Goal: Contribute content: Contribute content

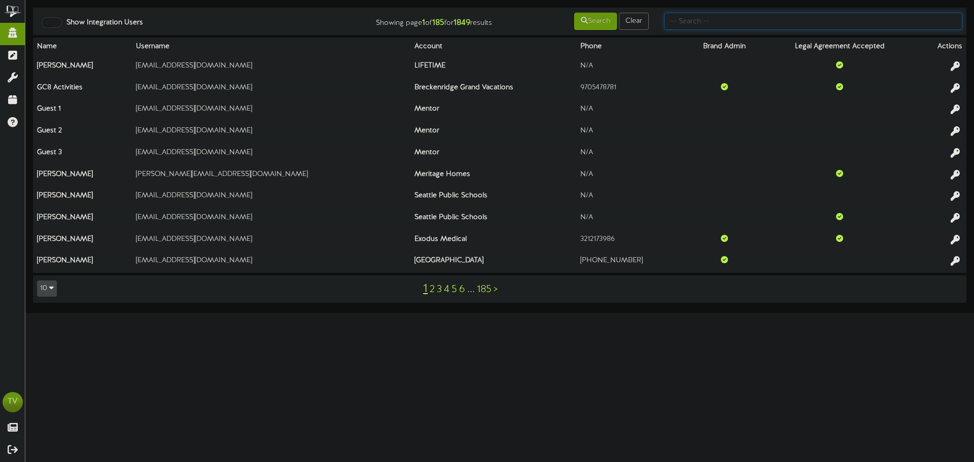
click at [694, 21] on input "text" at bounding box center [813, 21] width 298 height 17
type input "short"
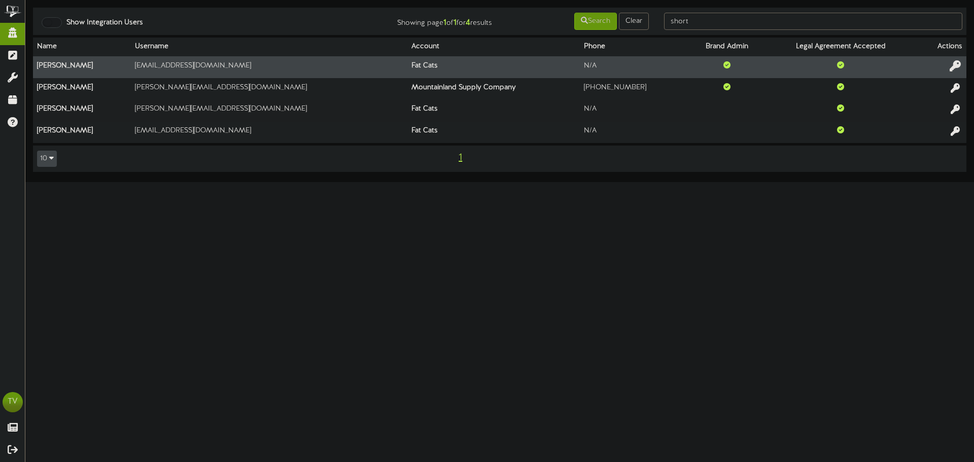
click at [960, 69] on icon at bounding box center [955, 65] width 11 height 11
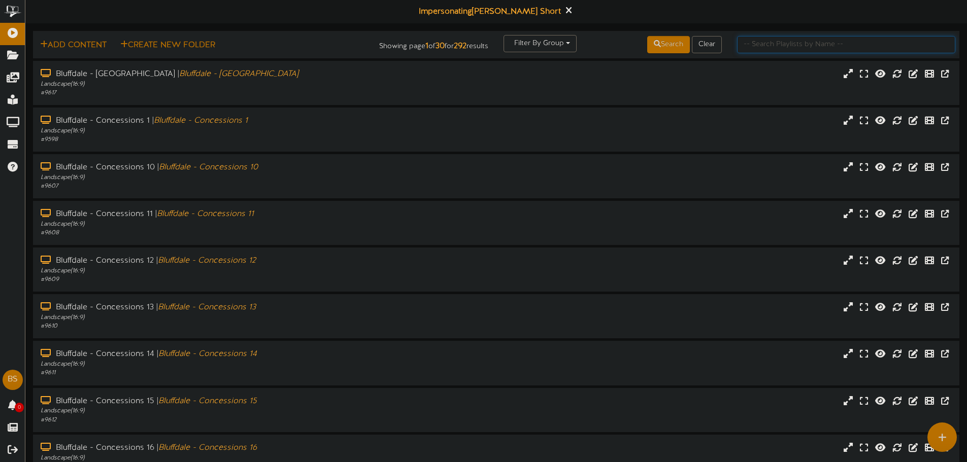
click at [766, 42] on input "text" at bounding box center [846, 44] width 218 height 17
type input "[PERSON_NAME] - theater"
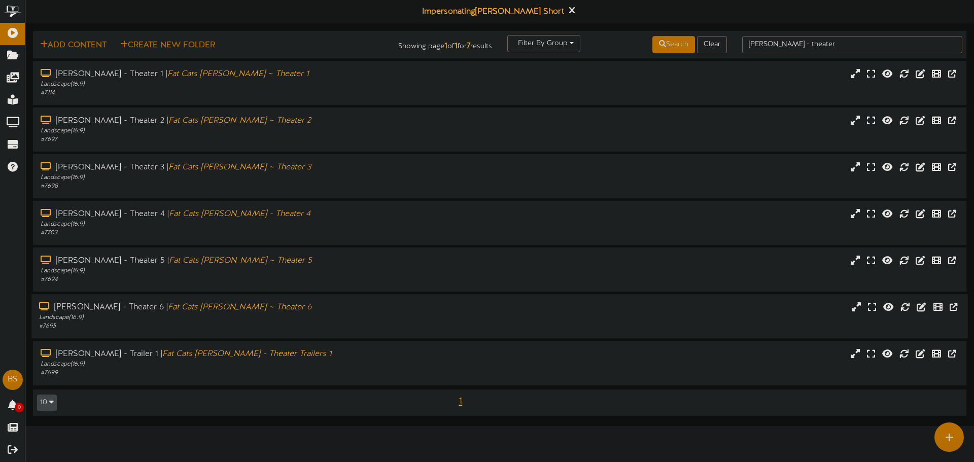
click at [278, 315] on div "Landscape ( 16:9 )" at bounding box center [226, 318] width 375 height 9
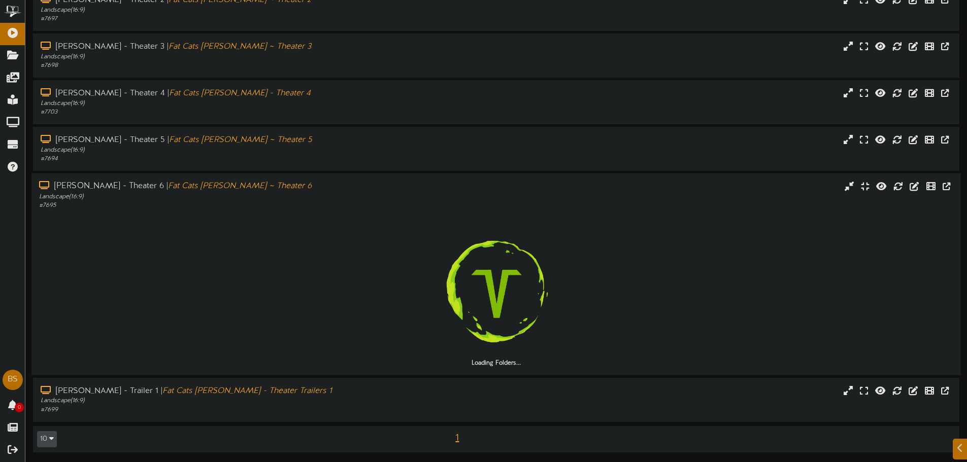
scroll to position [121, 0]
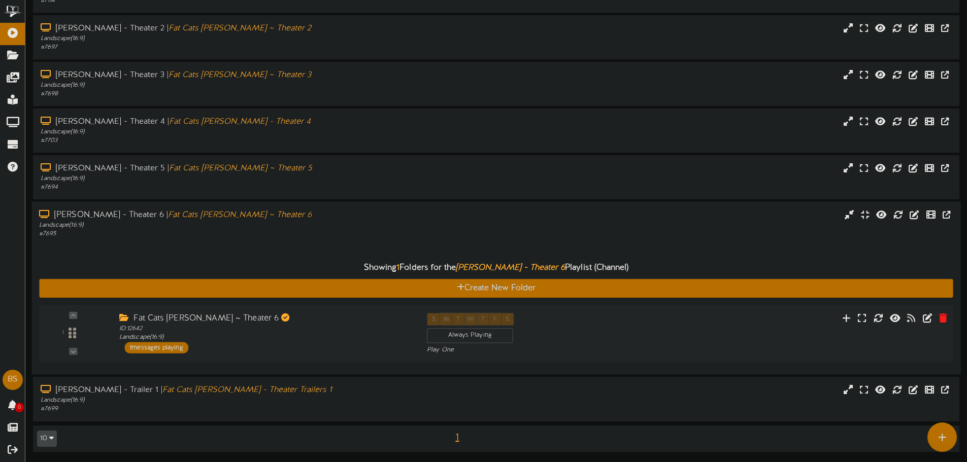
drag, startPoint x: 221, startPoint y: 353, endPoint x: 214, endPoint y: 325, distance: 29.2
click at [221, 354] on div "1 ID:" at bounding box center [496, 334] width 923 height 42
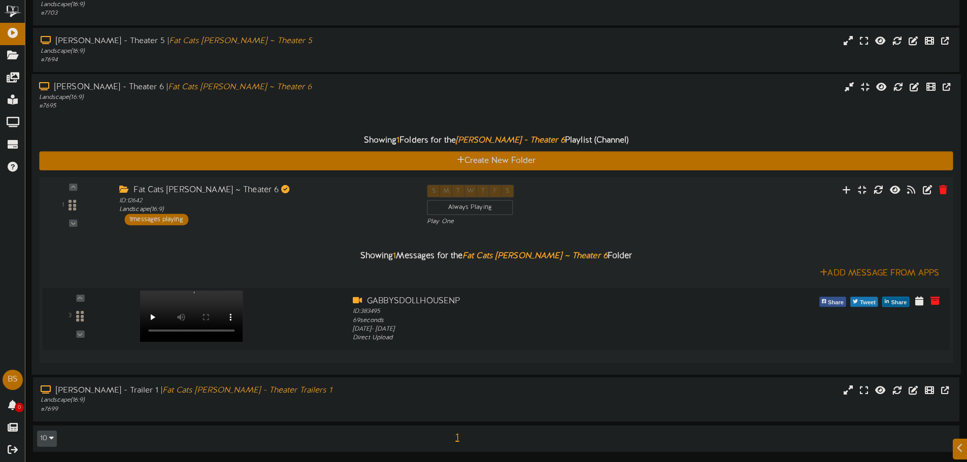
scroll to position [220, 0]
click at [206, 296] on video at bounding box center [189, 316] width 104 height 52
click at [846, 191] on icon at bounding box center [846, 189] width 11 height 11
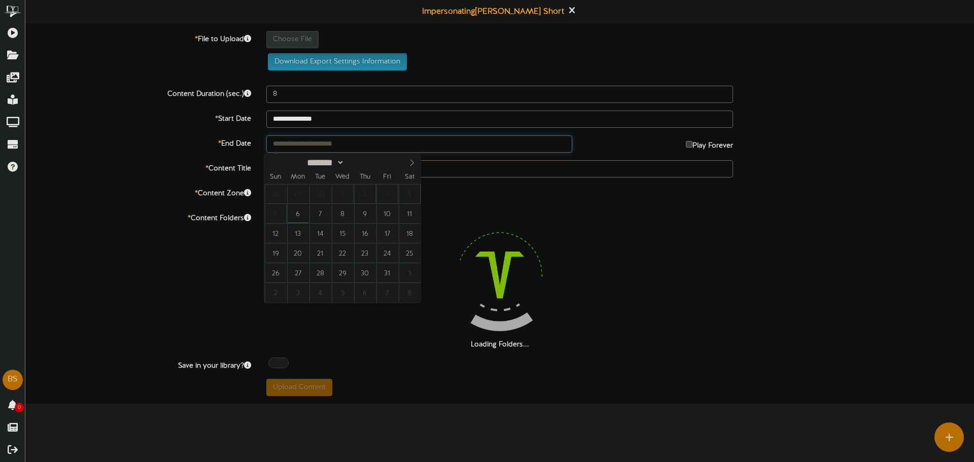
click at [324, 142] on input "text" at bounding box center [419, 143] width 306 height 17
type input "**********"
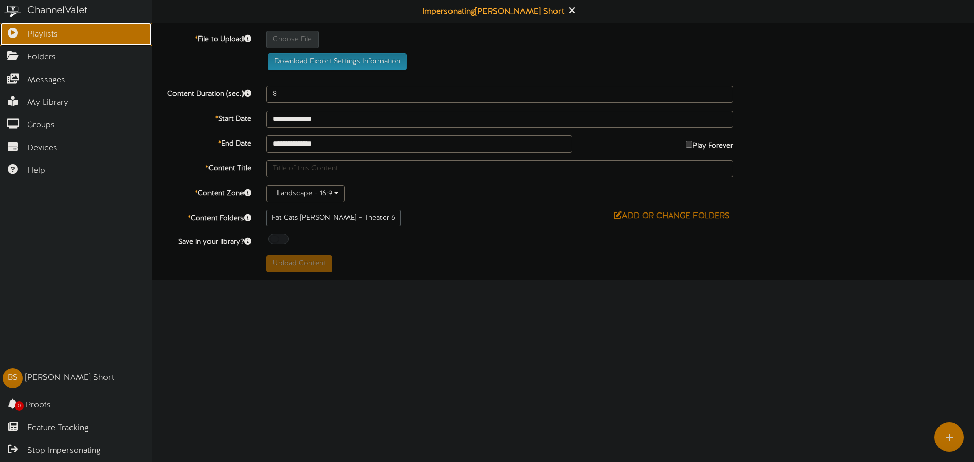
click at [12, 39] on link "Playlists" at bounding box center [76, 34] width 152 height 23
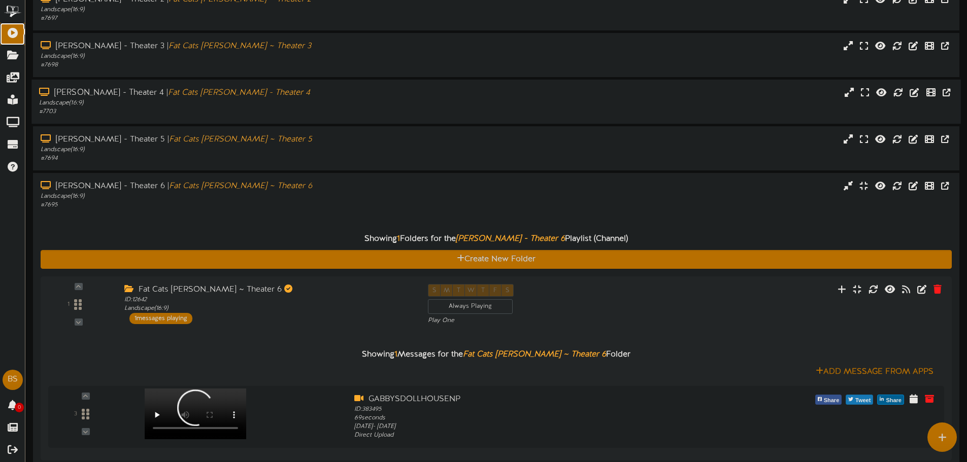
scroll to position [71, 0]
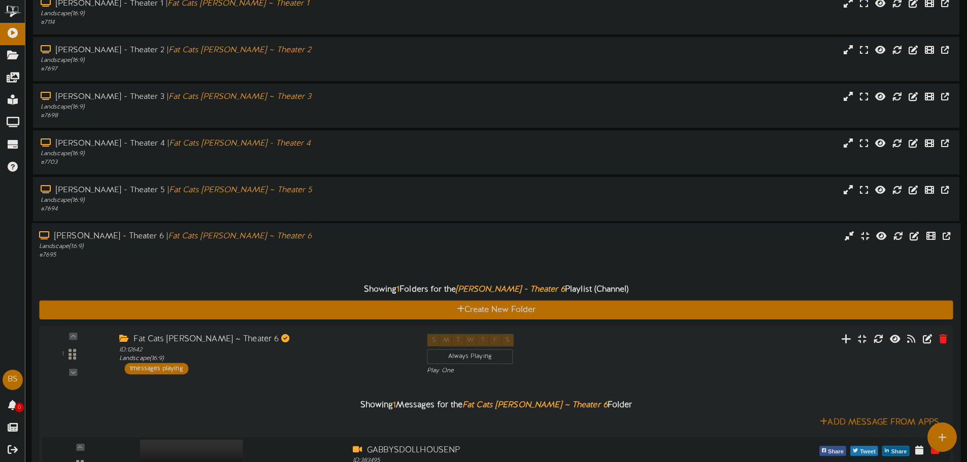
click at [846, 333] on button at bounding box center [846, 341] width 17 height 16
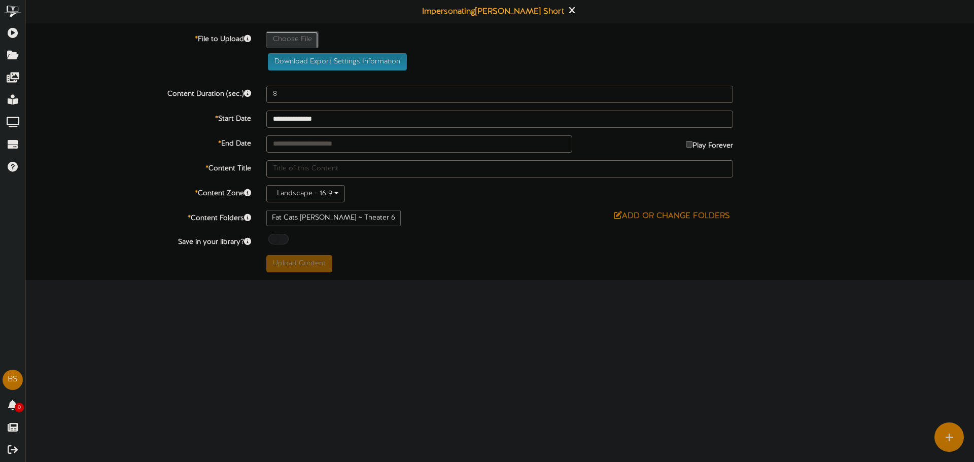
type input "**********"
type input "522ad96b-e431-4725-bcb5-64ecd30b2e741"
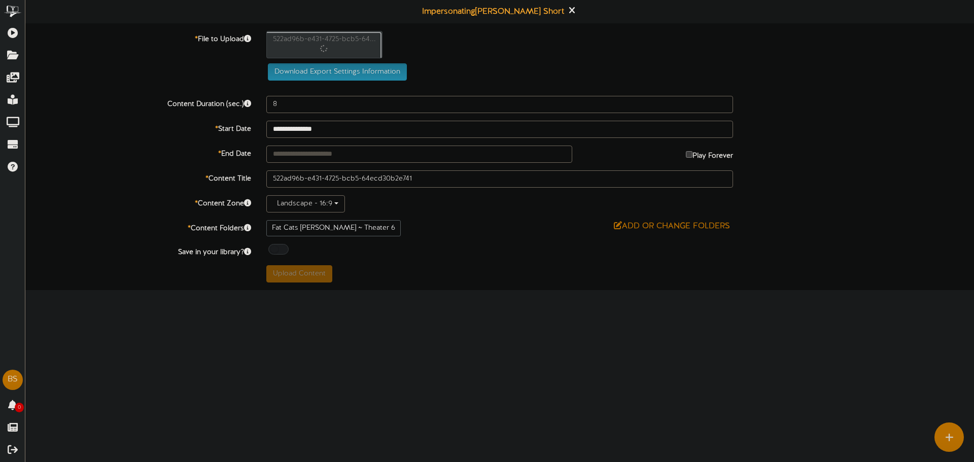
type input "69"
click at [317, 156] on input "text" at bounding box center [419, 154] width 306 height 17
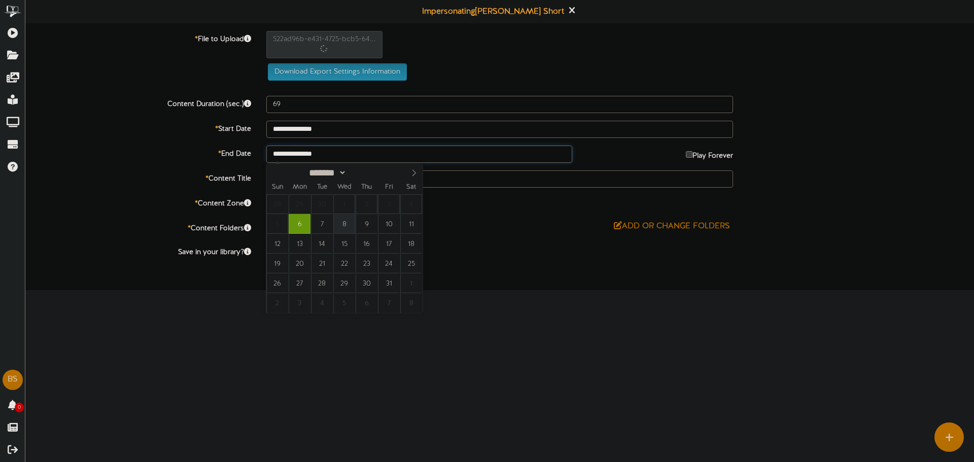
type input "**********"
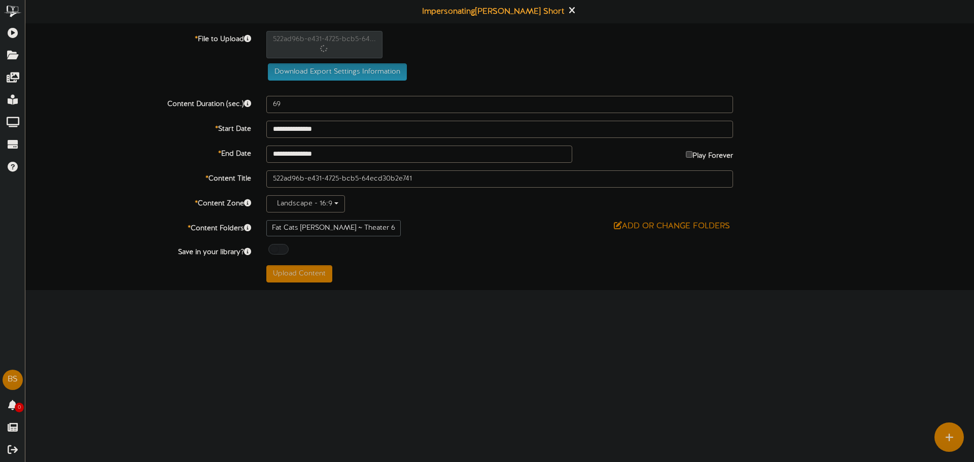
click at [218, 177] on label "* Content Title" at bounding box center [138, 178] width 241 height 14
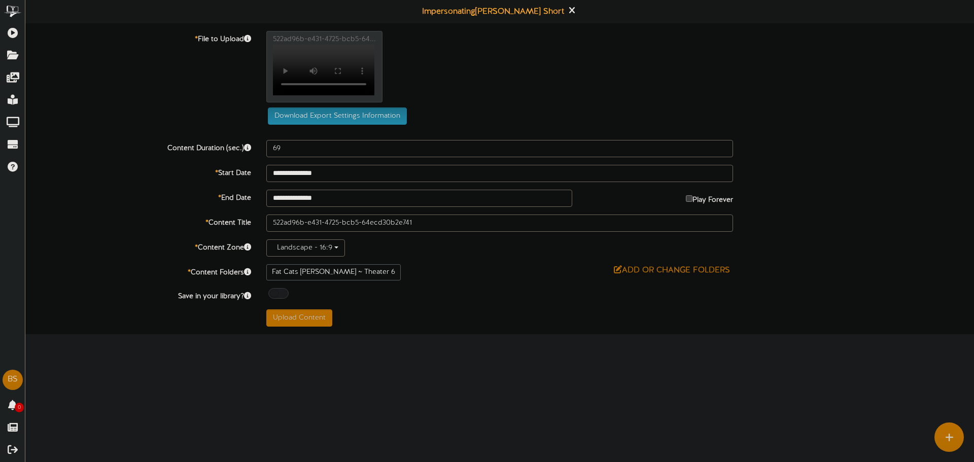
click at [451, 319] on div "Upload Content" at bounding box center [500, 318] width 482 height 17
click at [97, 132] on div "* File to Upload 522ad96b-e431-4725-bcb5-64... Your browser does not support HT…" at bounding box center [500, 81] width 964 height 101
click at [272, 298] on div at bounding box center [278, 293] width 20 height 11
click at [423, 298] on div "Off On" at bounding box center [499, 294] width 467 height 13
click at [302, 323] on button "Upload Content" at bounding box center [299, 318] width 66 height 17
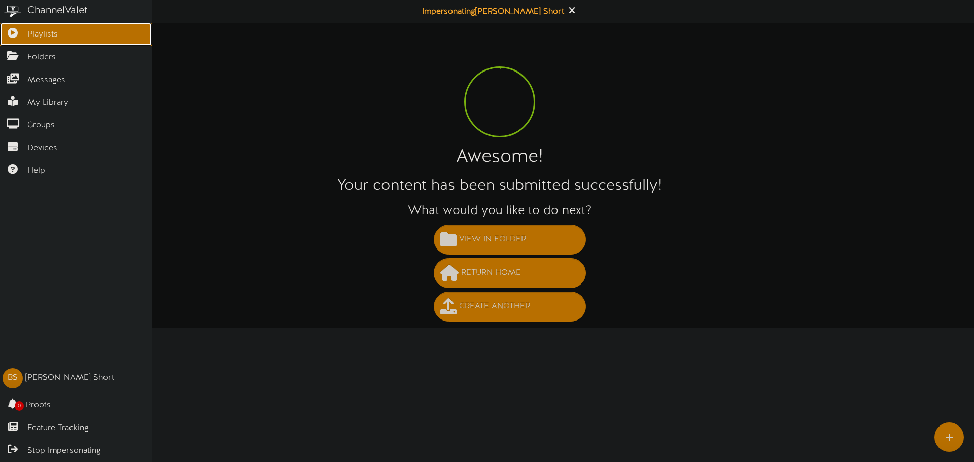
click at [46, 26] on link "Playlists" at bounding box center [76, 34] width 152 height 23
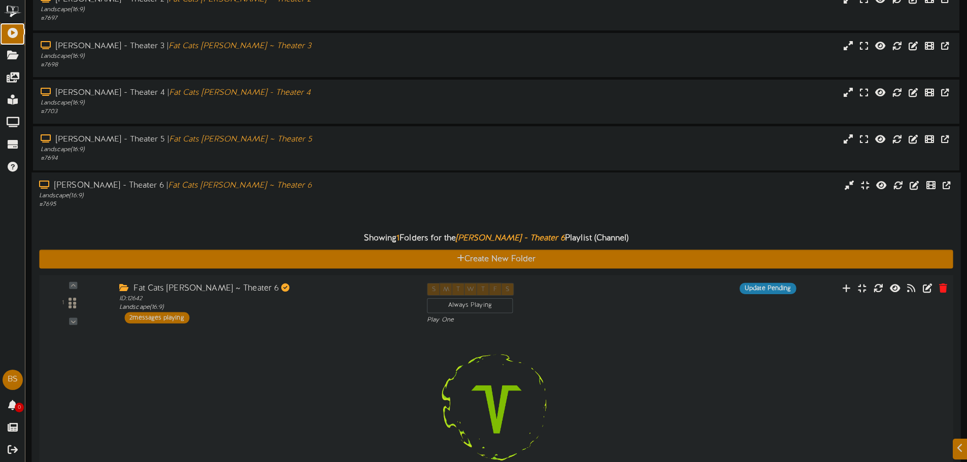
scroll to position [223, 0]
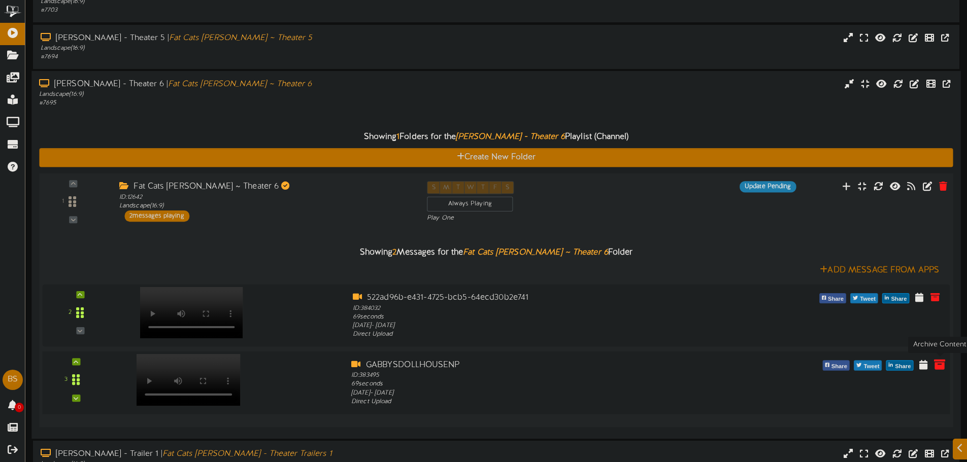
click at [939, 365] on icon at bounding box center [939, 364] width 11 height 11
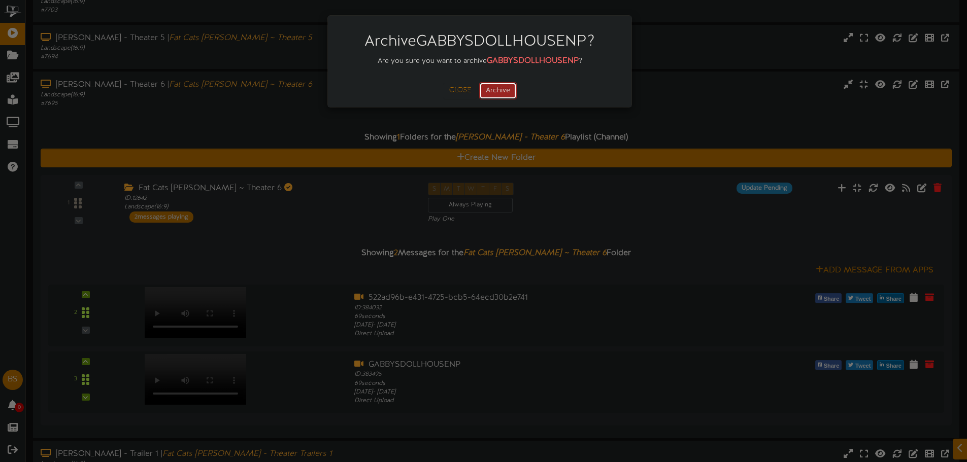
click at [503, 90] on button "Archive" at bounding box center [498, 90] width 38 height 17
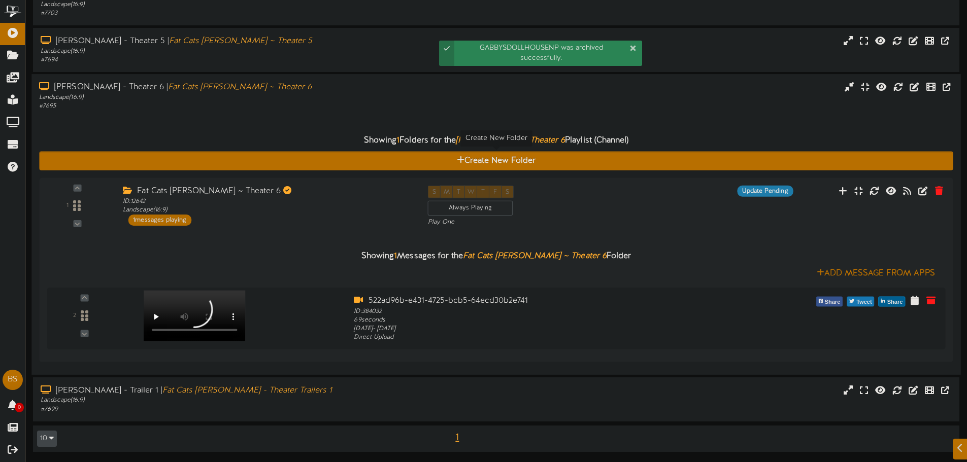
scroll to position [220, 0]
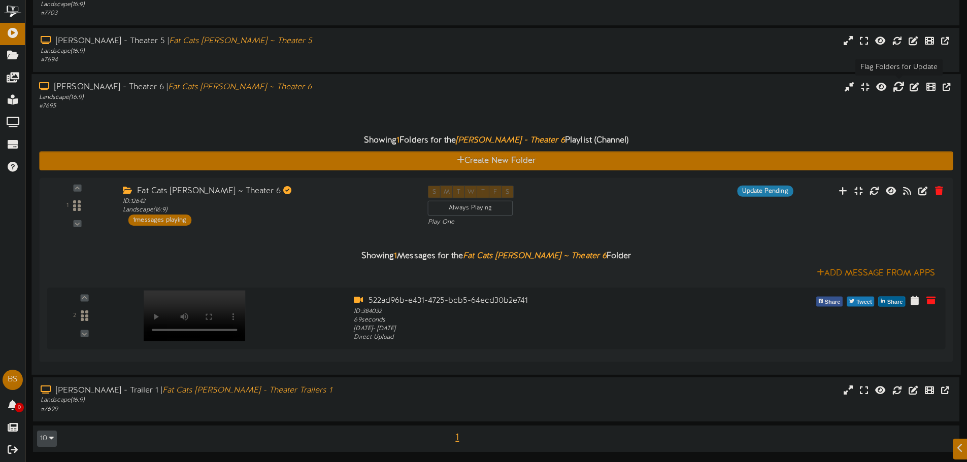
click at [898, 86] on icon at bounding box center [898, 86] width 11 height 11
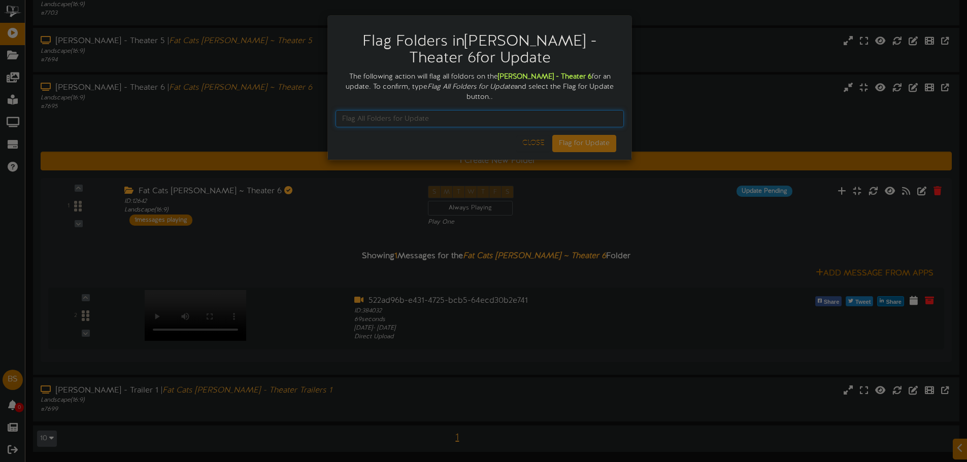
click at [489, 114] on input "text" at bounding box center [479, 118] width 288 height 17
type input "Flag All Folders for Update"
click at [560, 135] on button "Flag for Update" at bounding box center [584, 143] width 64 height 17
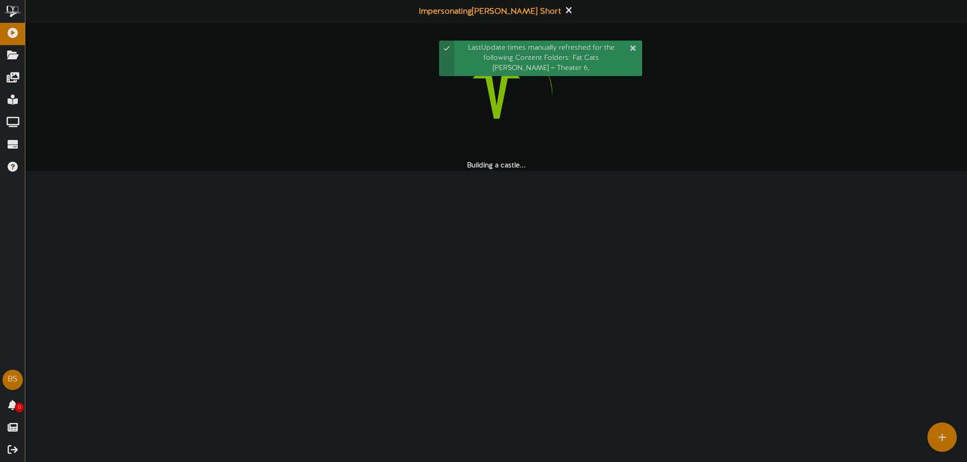
scroll to position [0, 0]
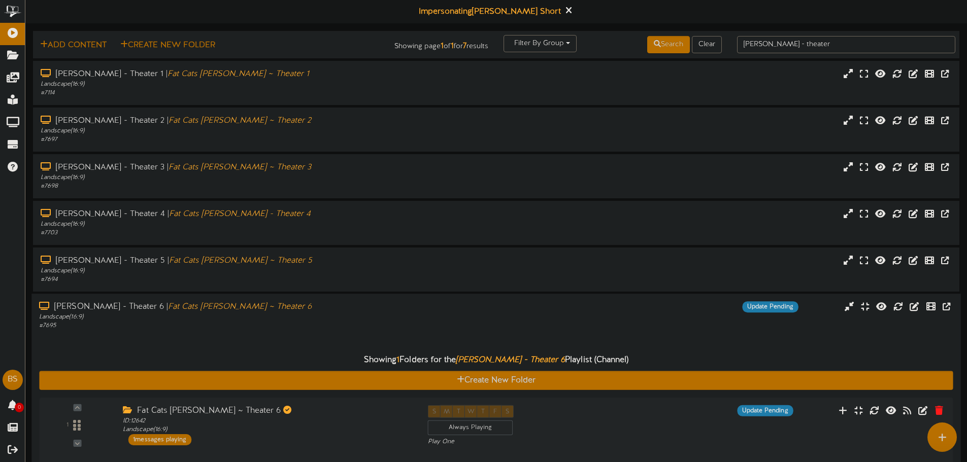
click at [354, 334] on div "Showing 1 Folders for the Gilbert - Theater 6 Playlist (Channel) Create New Fol…" at bounding box center [495, 459] width 913 height 257
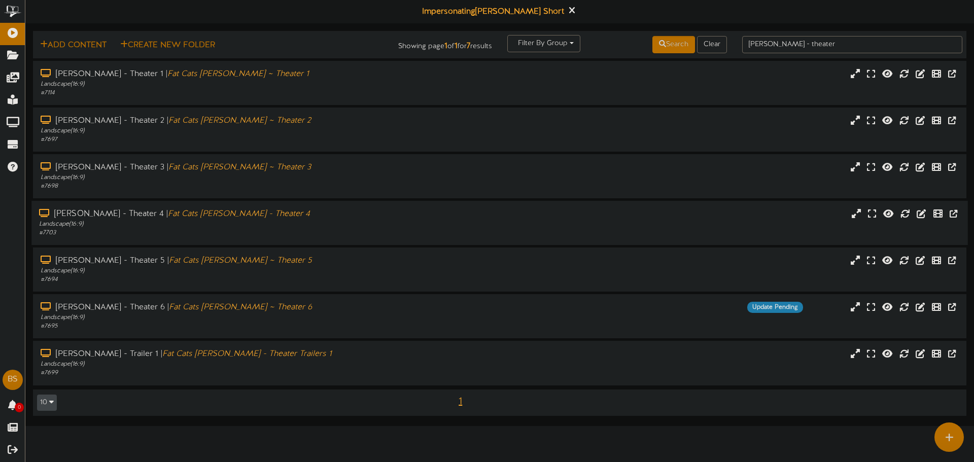
click at [233, 217] on div "Gilbert - Theater 4 | Fat Cats Gilbert - Theater 4" at bounding box center [226, 215] width 375 height 12
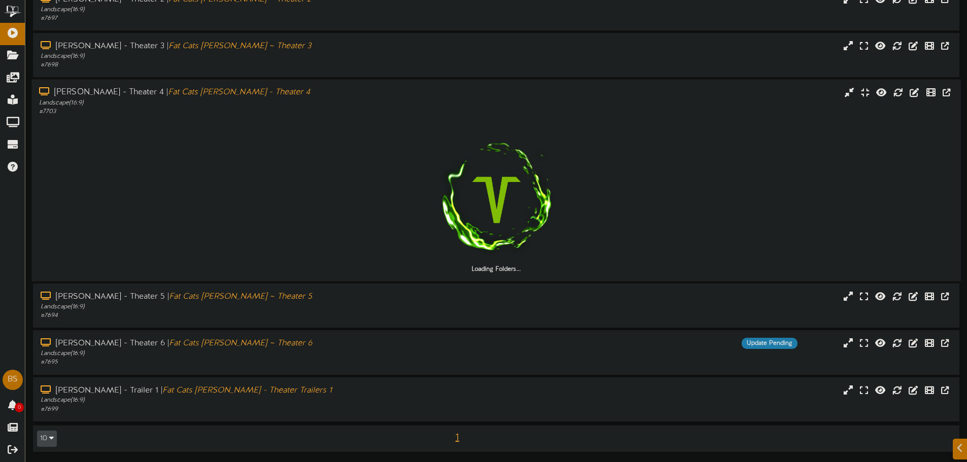
scroll to position [92, 0]
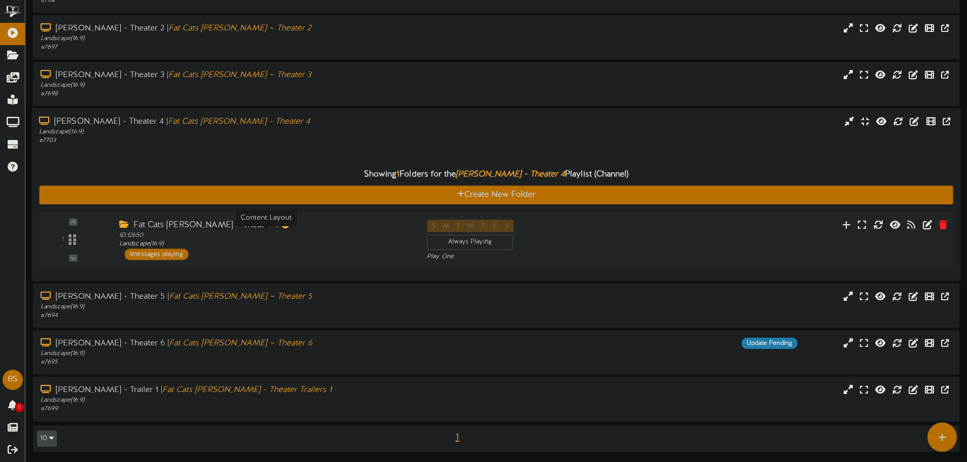
click at [210, 233] on div "ID: 12650 Landscape ( 16:9 )" at bounding box center [265, 240] width 292 height 18
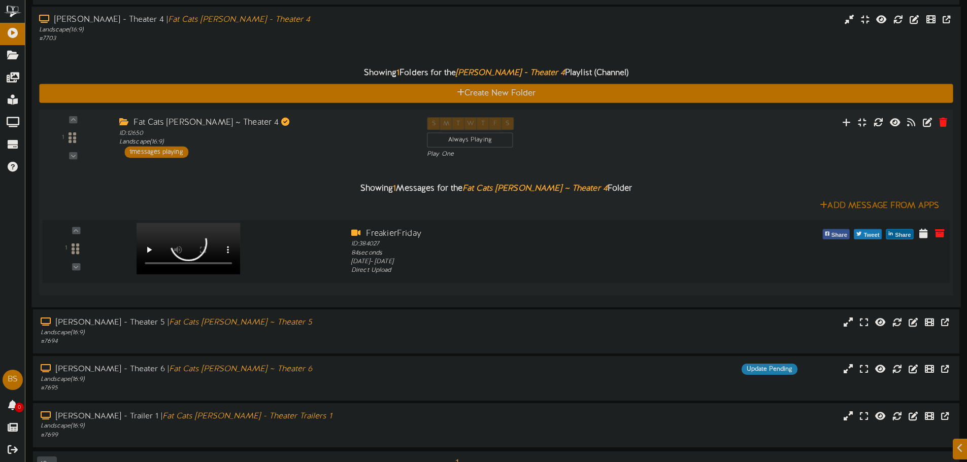
scroll to position [220, 0]
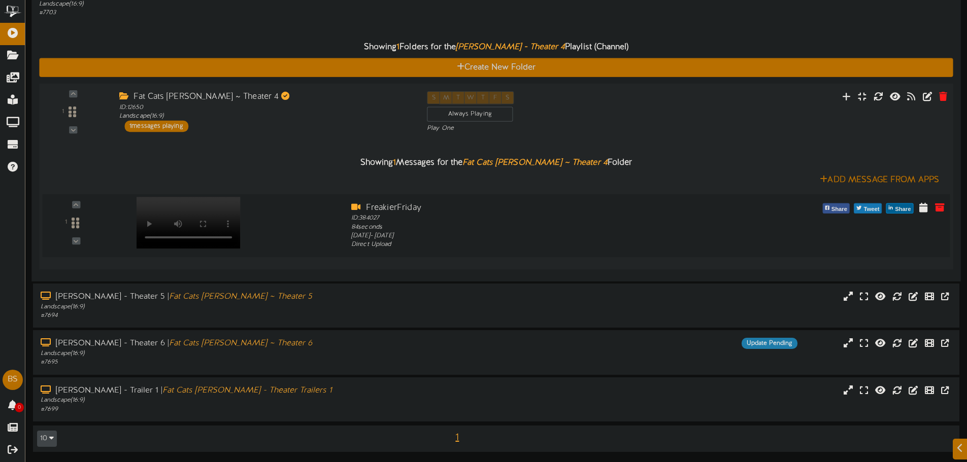
click at [187, 202] on video at bounding box center [189, 223] width 104 height 52
click at [846, 97] on icon at bounding box center [846, 96] width 11 height 11
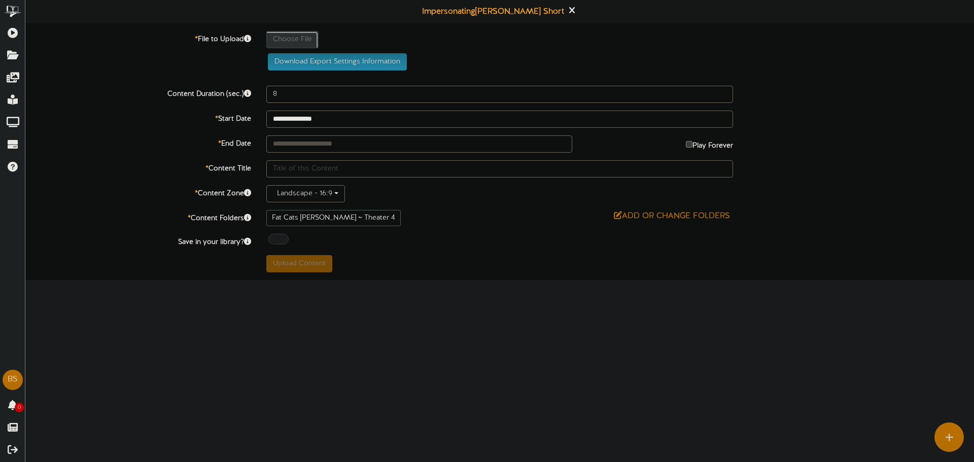
type input "**********"
type input "ebd1b992-173b-48c1-be82-953173ca6aa5"
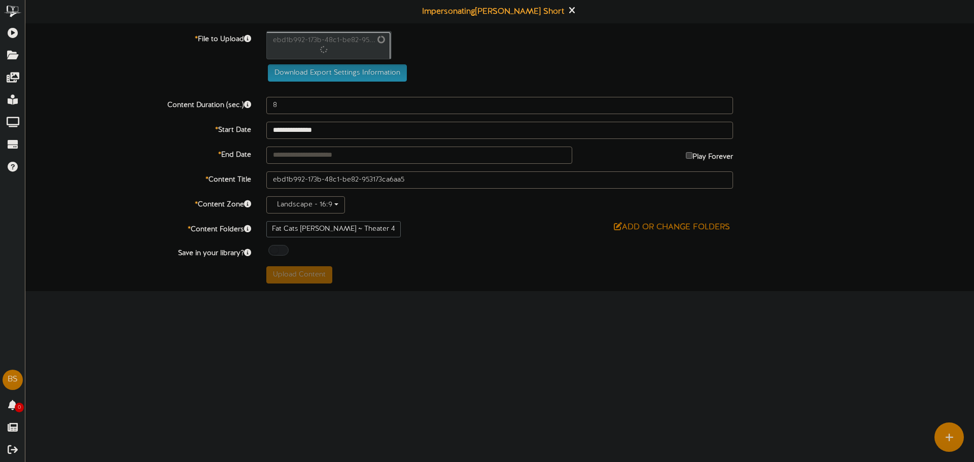
type input "84"
click at [360, 156] on input "text" at bounding box center [419, 154] width 306 height 17
type input "**********"
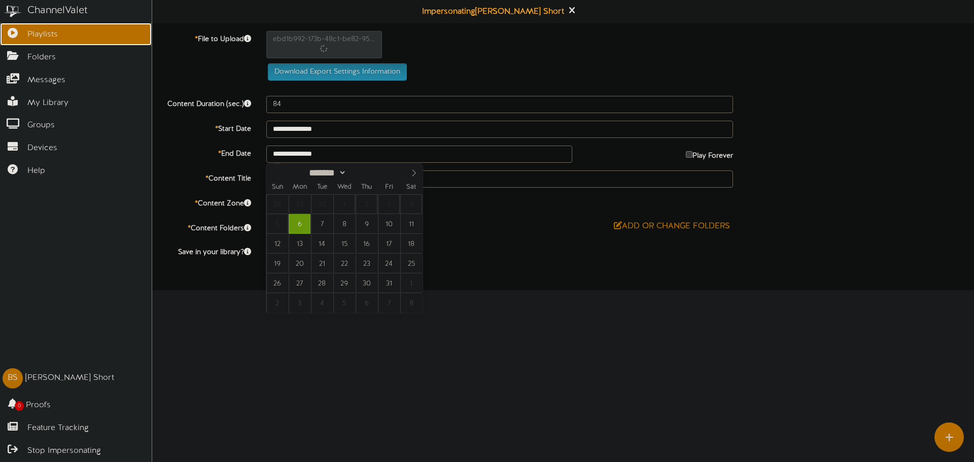
click at [15, 38] on link "Playlists" at bounding box center [76, 34] width 152 height 23
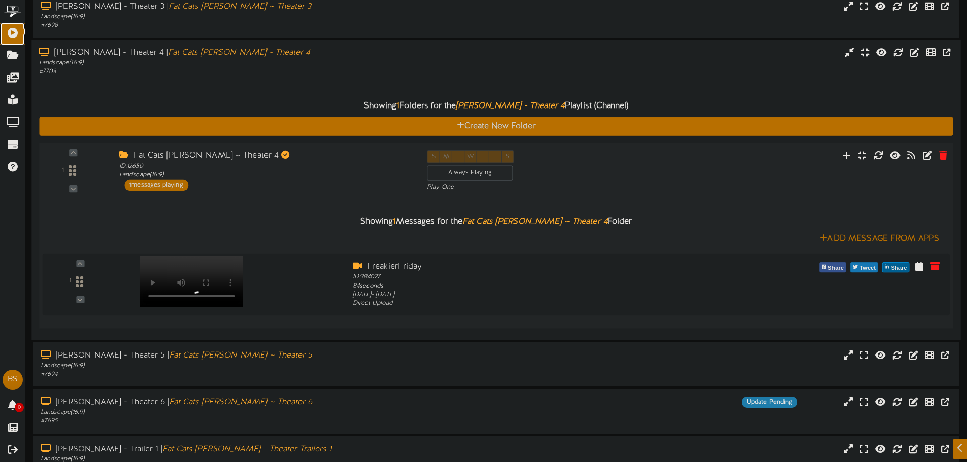
scroll to position [172, 0]
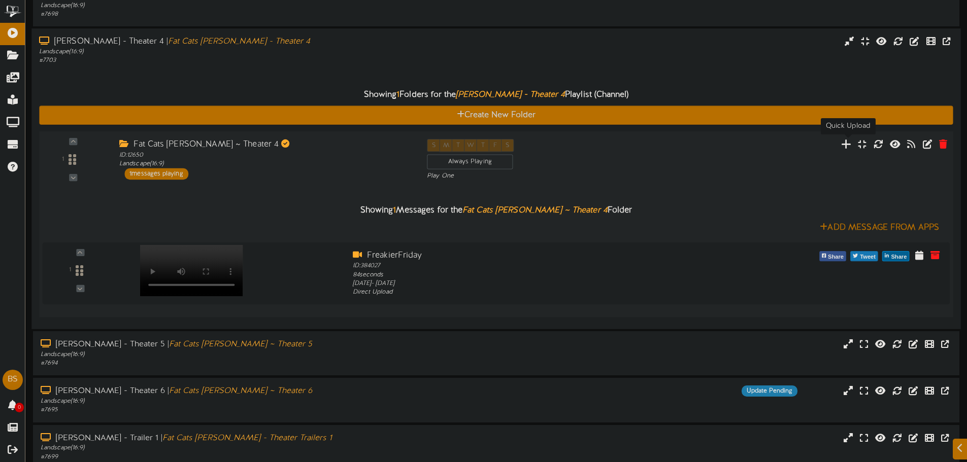
click at [844, 145] on icon at bounding box center [846, 144] width 11 height 11
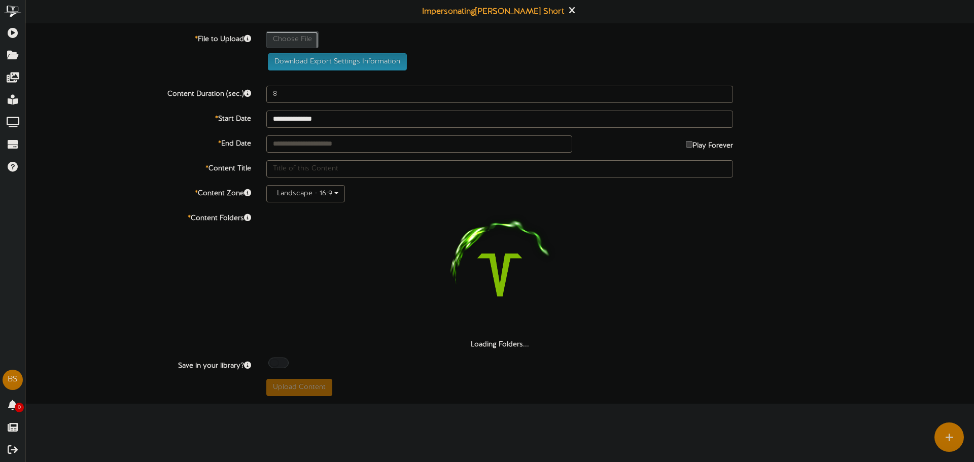
type input "**********"
type input "ebd1b992-173b-48c1-be82-953173ca6aa5"
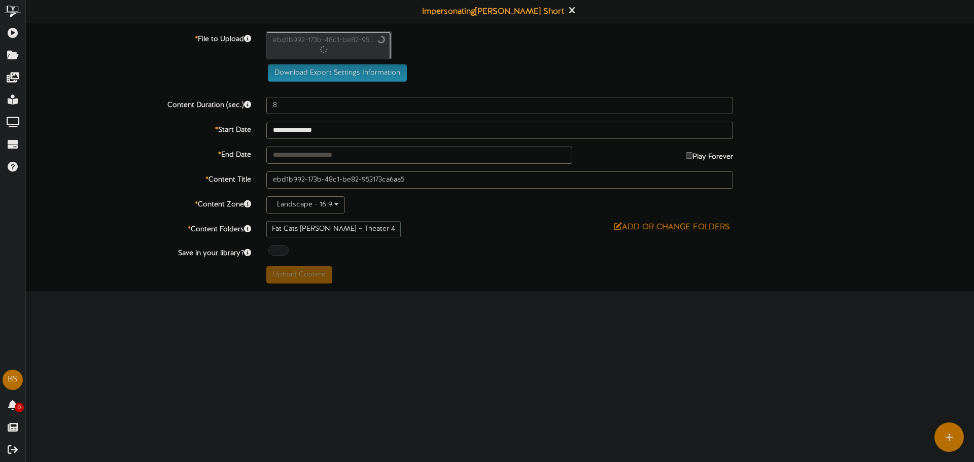
type input "84"
click at [322, 150] on input "text" at bounding box center [419, 154] width 306 height 17
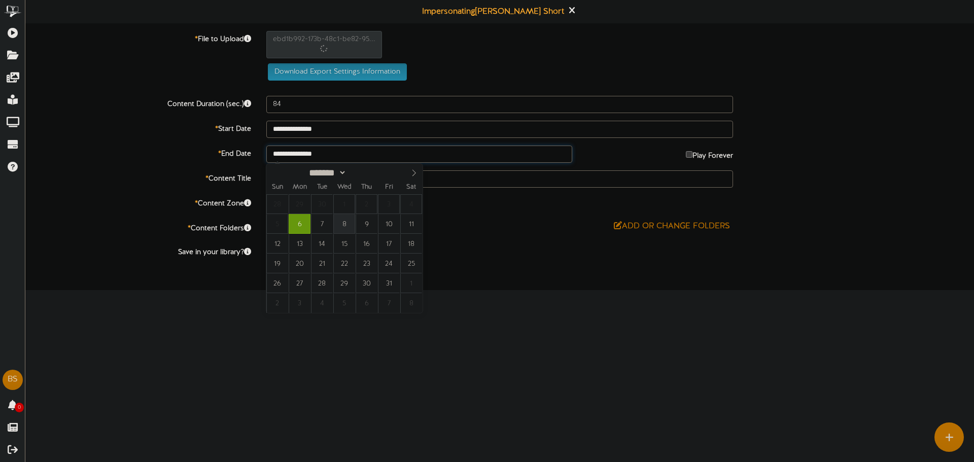
type input "**********"
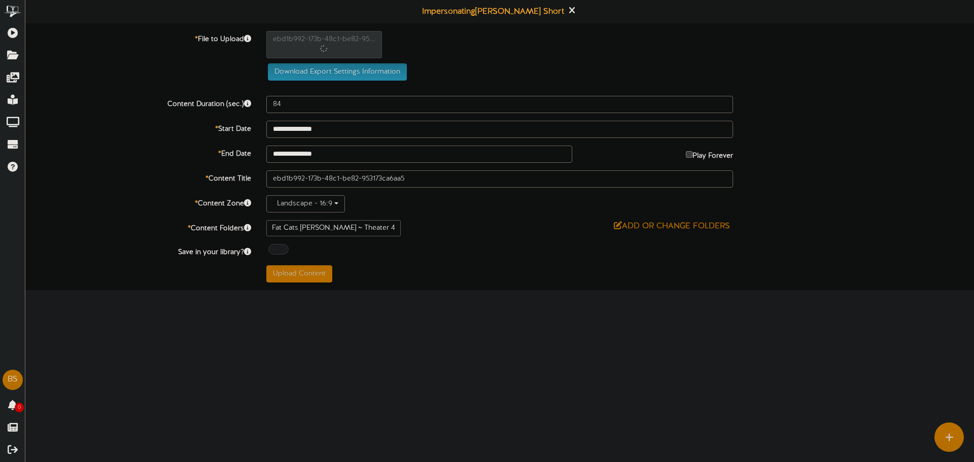
click at [135, 175] on label "* Content Title" at bounding box center [138, 178] width 241 height 14
click at [279, 254] on div at bounding box center [278, 249] width 20 height 11
drag, startPoint x: 107, startPoint y: 207, endPoint x: 103, endPoint y: 201, distance: 7.0
click at [107, 206] on label "* Content Zone" at bounding box center [138, 202] width 241 height 14
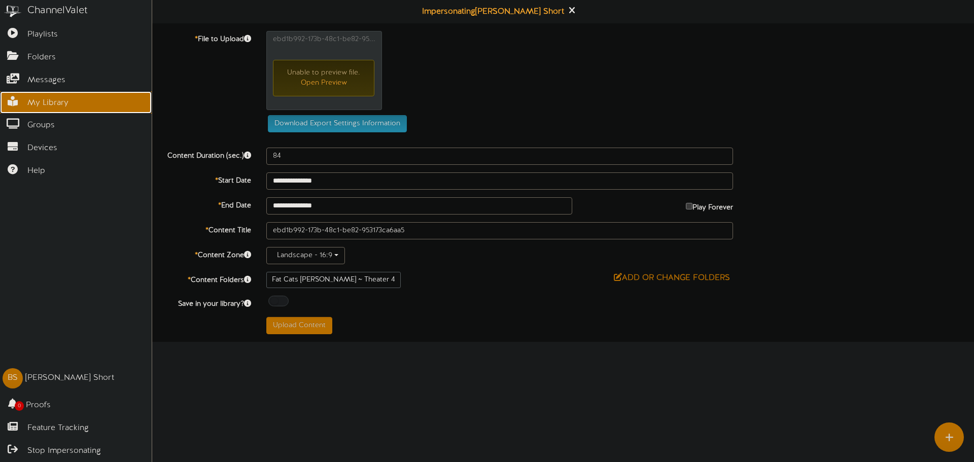
click at [33, 97] on span "My Library" at bounding box center [47, 103] width 41 height 12
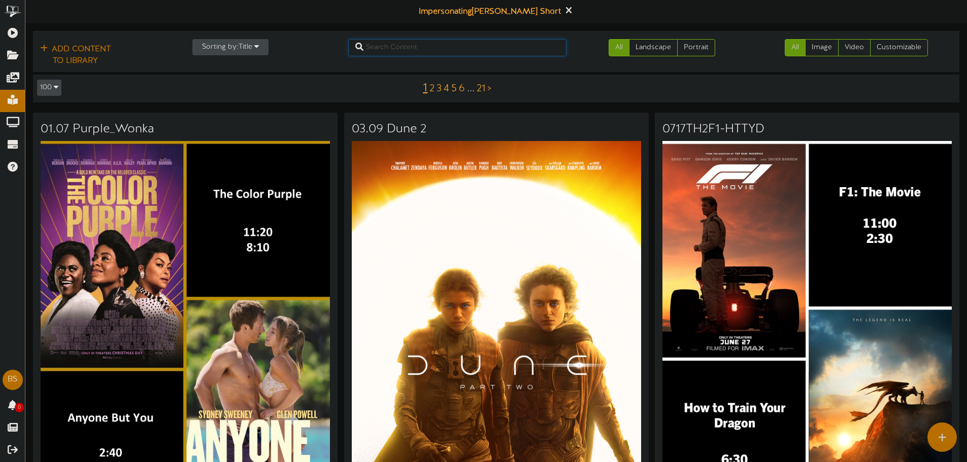
click at [513, 54] on input "text" at bounding box center [457, 47] width 218 height 17
type input "freak"
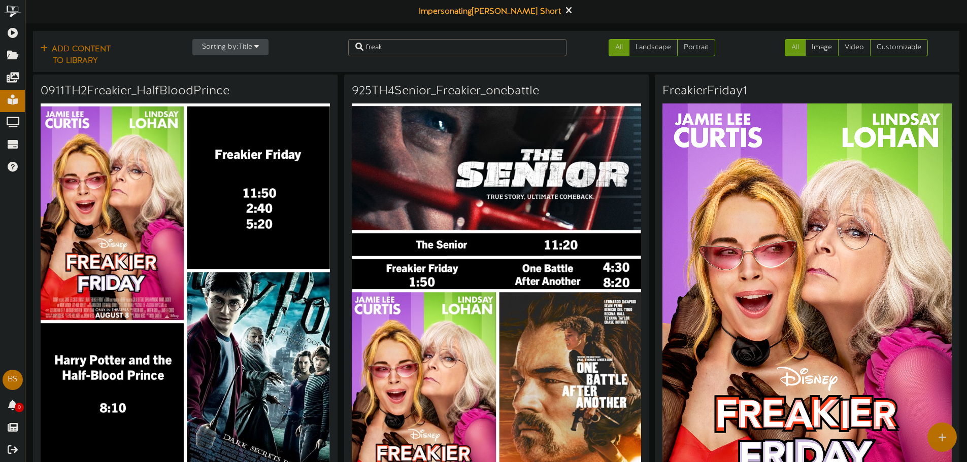
drag, startPoint x: 336, startPoint y: 278, endPoint x: 325, endPoint y: 127, distance: 150.6
click at [845, 41] on link "Video" at bounding box center [854, 47] width 32 height 17
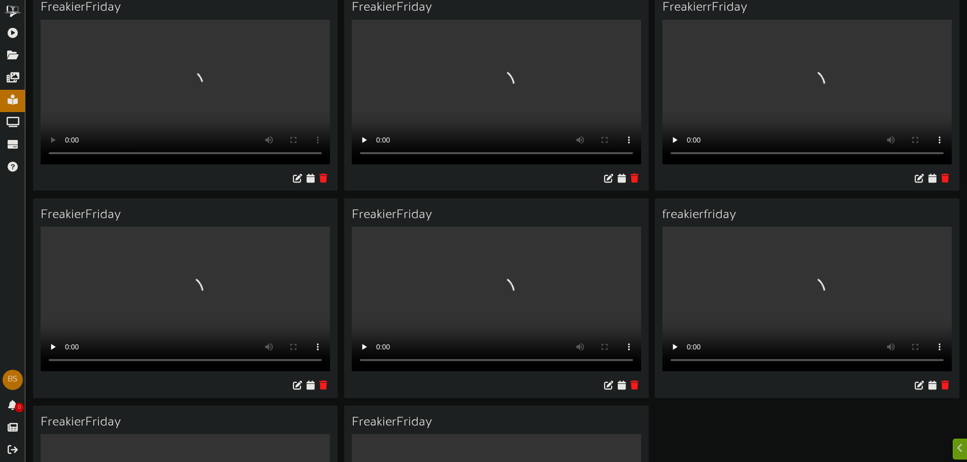
scroll to position [101, 0]
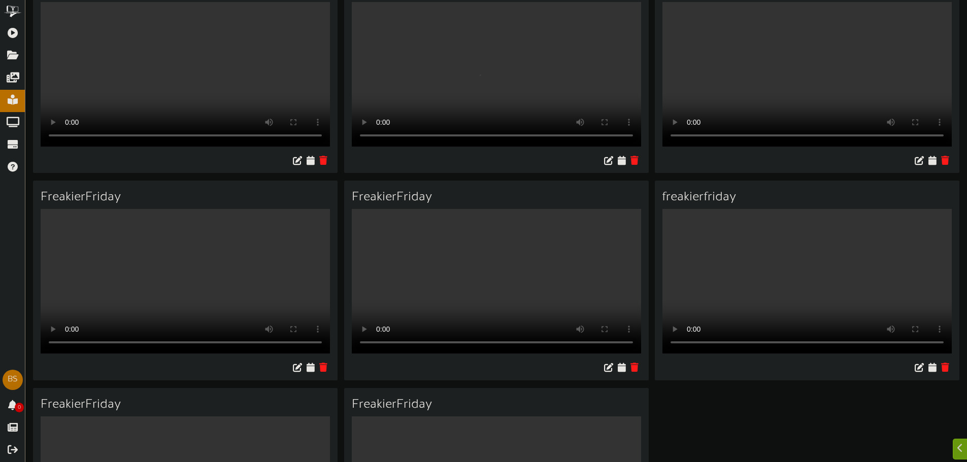
click at [188, 113] on video "Your browser does not support HTML5 video." at bounding box center [185, 74] width 289 height 145
click at [299, 109] on video "Your browser does not support HTML5 video." at bounding box center [185, 74] width 289 height 145
click at [145, 168] on div at bounding box center [185, 161] width 304 height 23
click at [142, 80] on video "Your browser does not support HTML5 video." at bounding box center [185, 74] width 289 height 145
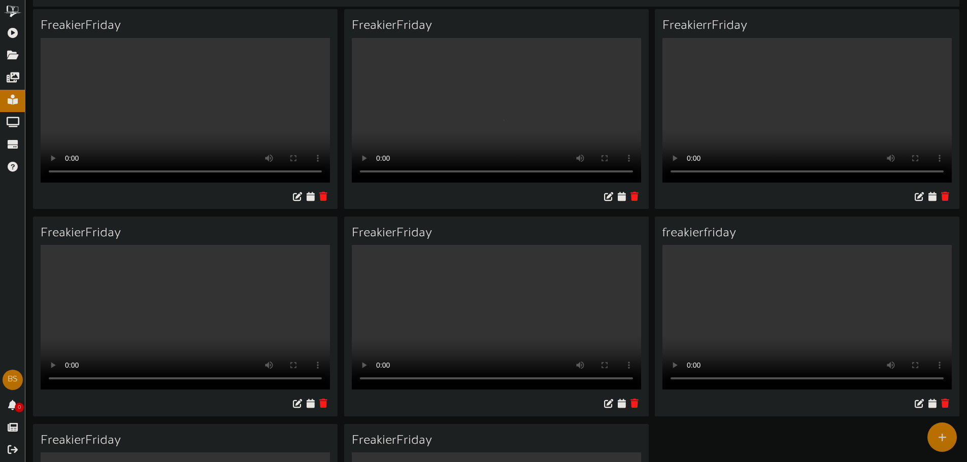
scroll to position [0, 0]
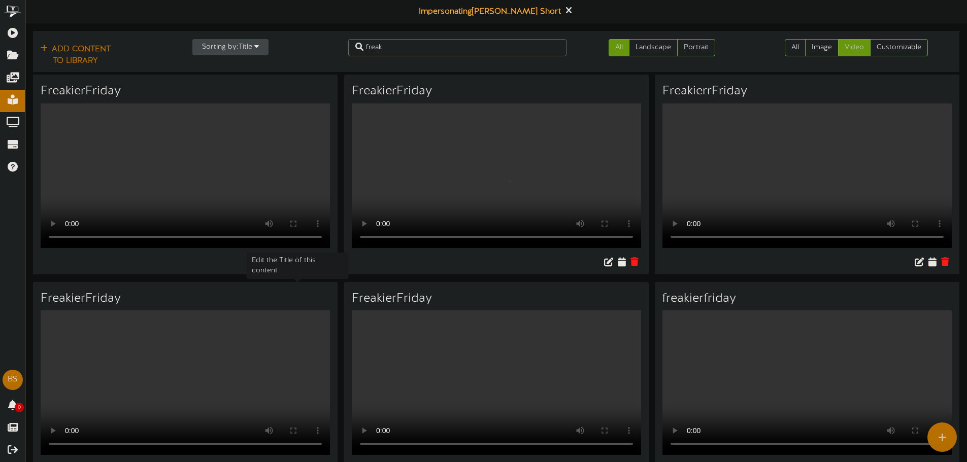
click at [299, 267] on icon at bounding box center [297, 261] width 11 height 11
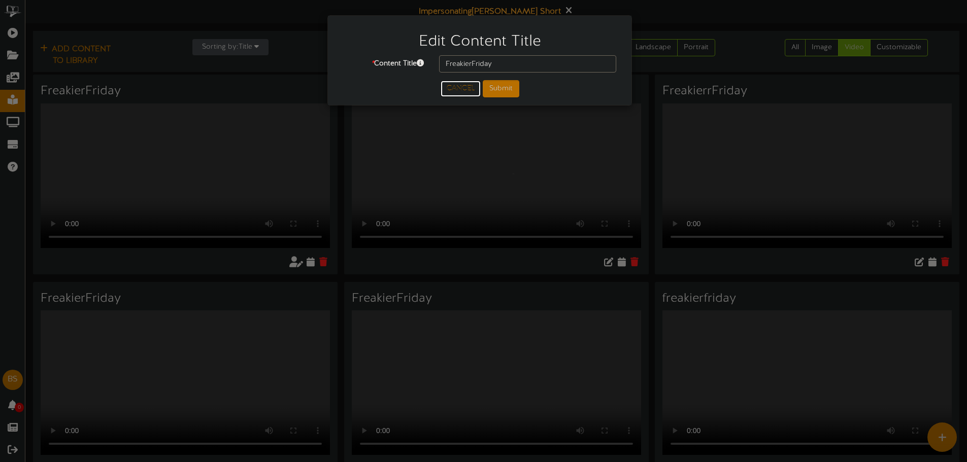
click at [447, 85] on button "Cancel" at bounding box center [460, 89] width 40 height 16
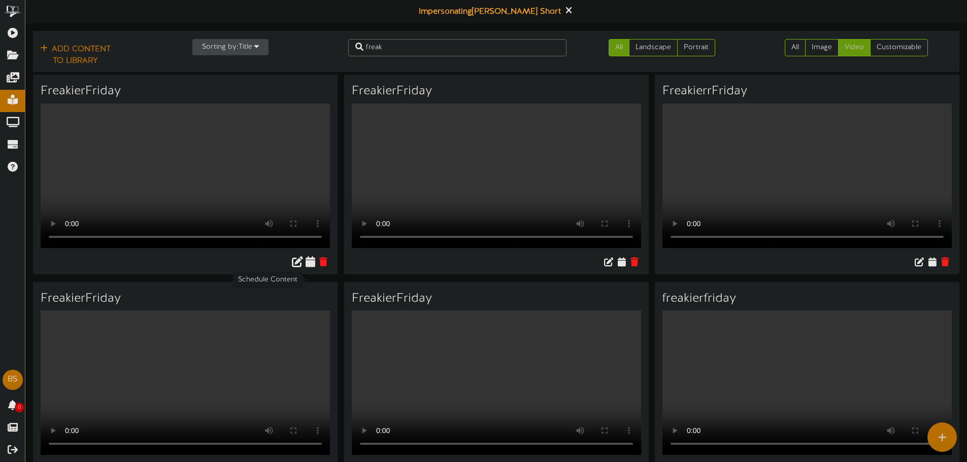
click at [309, 267] on icon at bounding box center [310, 261] width 10 height 11
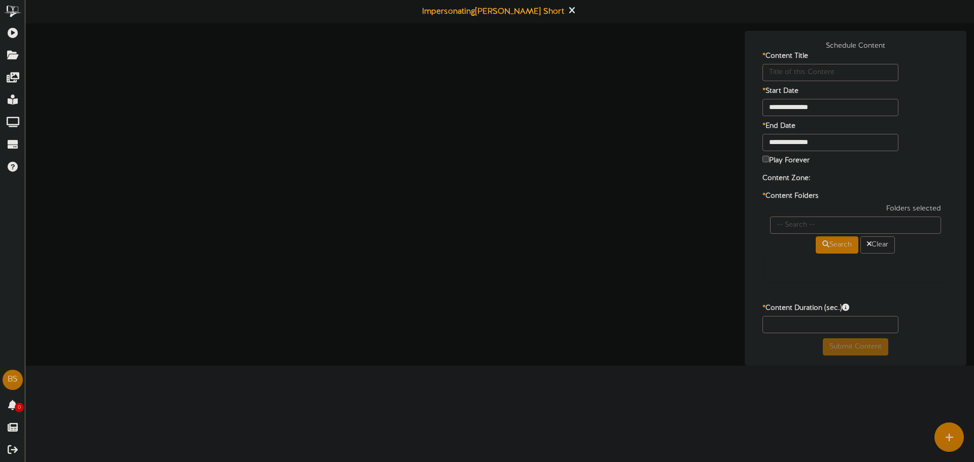
type input "FreakierFriday"
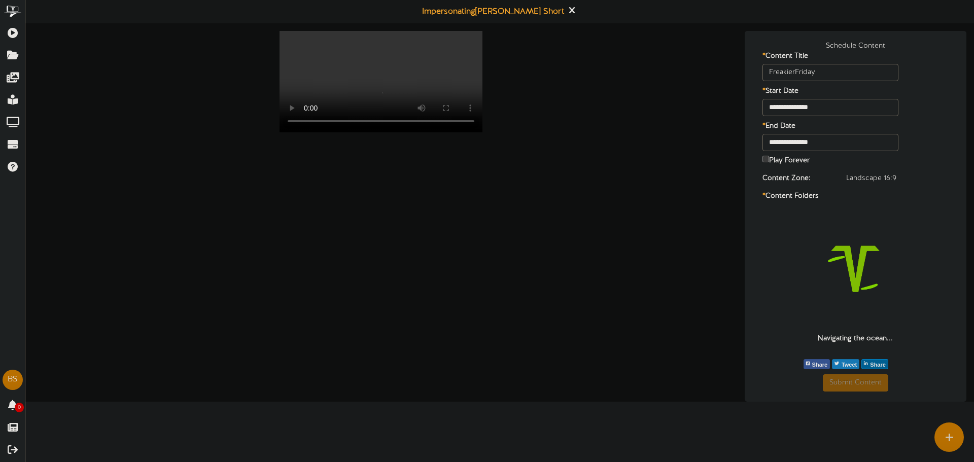
click at [403, 92] on video "Your browser does not support HTML5 video." at bounding box center [381, 81] width 203 height 101
click at [472, 100] on video "Your browser does not support HTML5 video." at bounding box center [381, 81] width 203 height 101
drag, startPoint x: 613, startPoint y: 114, endPoint x: 540, endPoint y: 107, distance: 73.5
click at [614, 115] on div "Your browser does not support HTML5 video." at bounding box center [381, 83] width 697 height 105
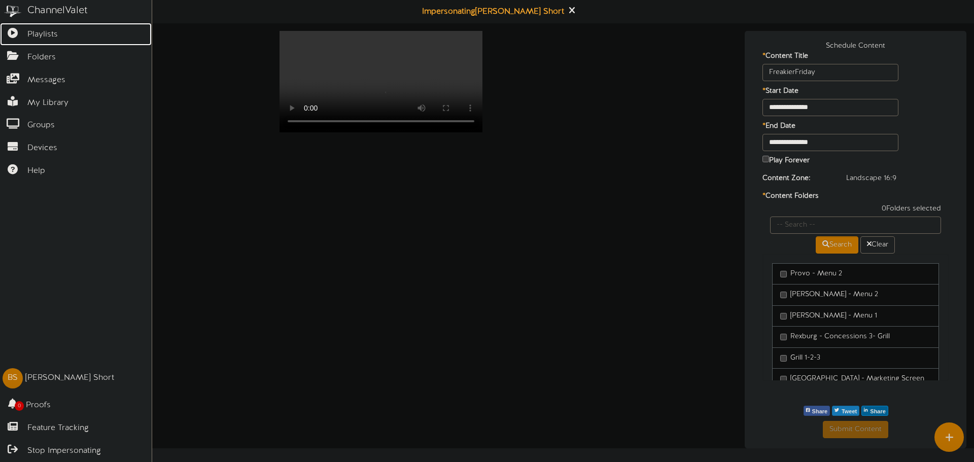
drag, startPoint x: 16, startPoint y: 29, endPoint x: 26, endPoint y: 22, distance: 12.4
click at [16, 29] on icon at bounding box center [12, 32] width 25 height 8
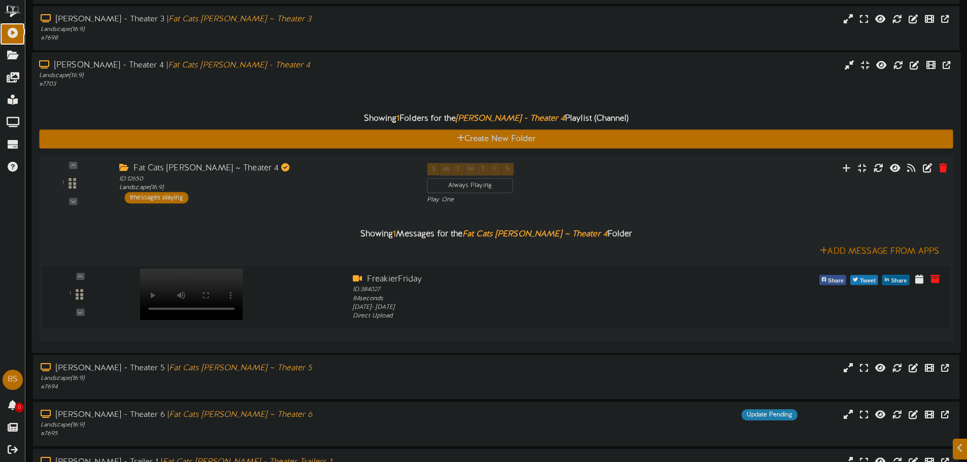
scroll to position [152, 0]
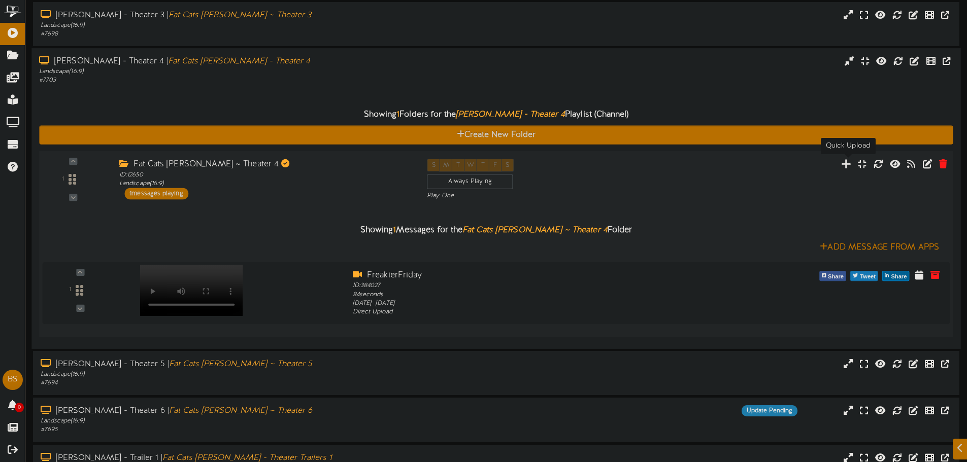
click at [845, 164] on icon at bounding box center [846, 163] width 11 height 11
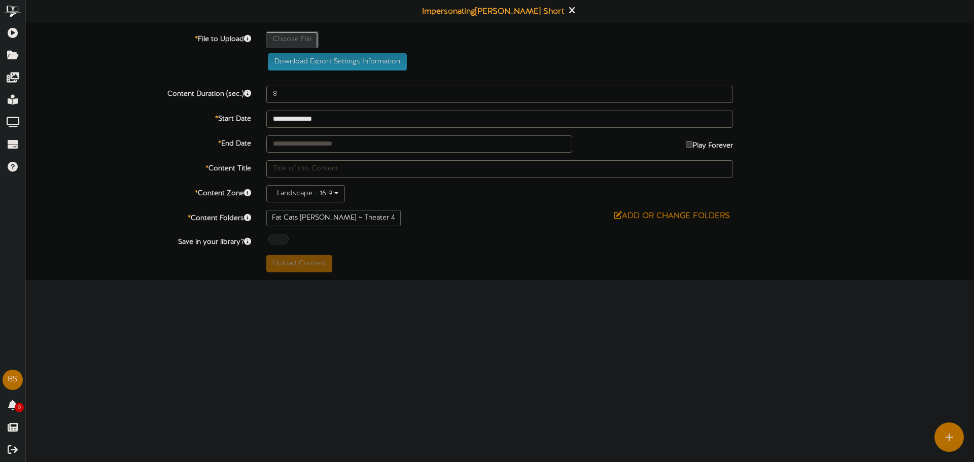
type input "**********"
type input "6611eeb3-74b8-45ec-951a-135265ea6152"
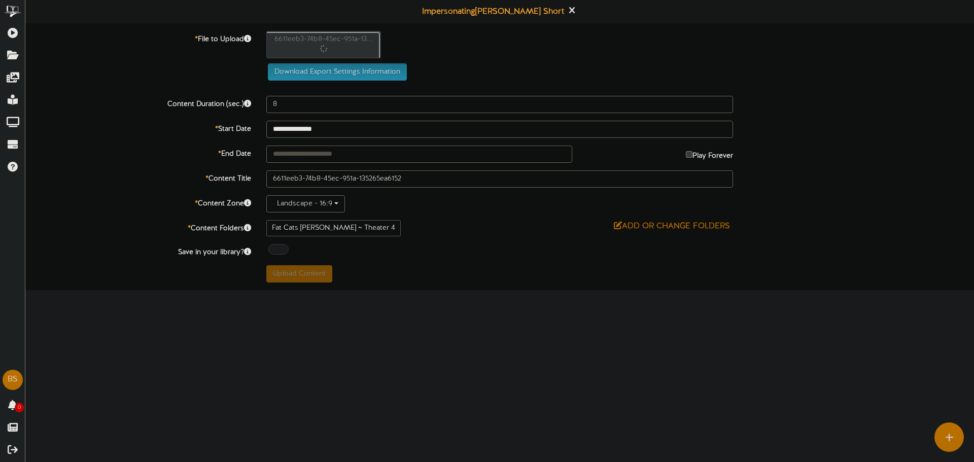
type input "84"
click at [454, 60] on div "6611eeb3-74b8-45ec-951a-13..." at bounding box center [620, 47] width 723 height 32
click at [462, 160] on input "text" at bounding box center [419, 154] width 306 height 17
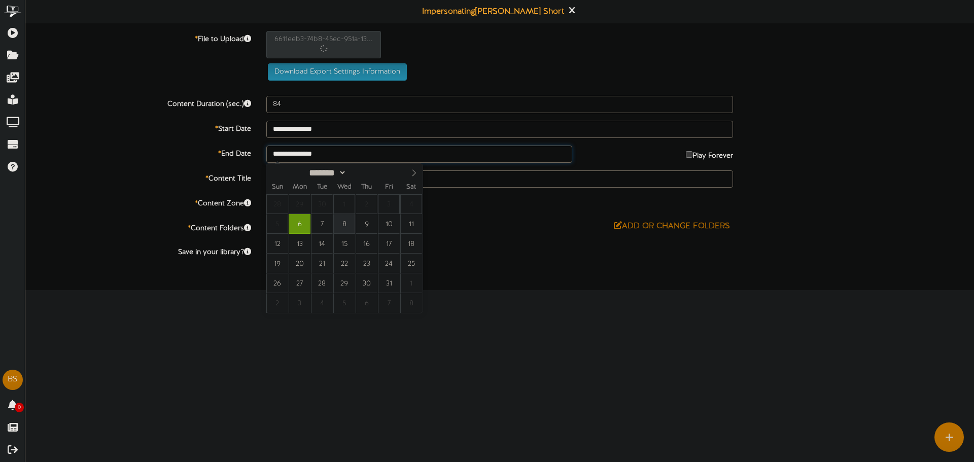
type input "**********"
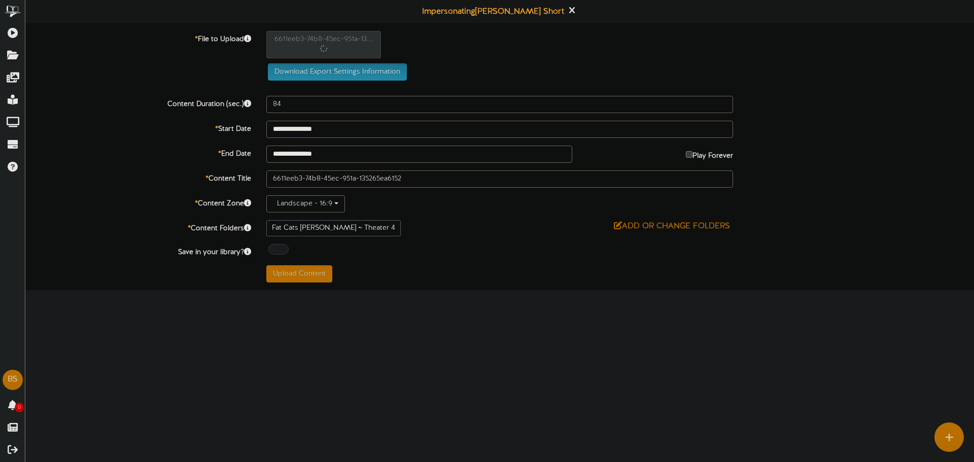
click at [162, 181] on label "* Content Title" at bounding box center [138, 178] width 241 height 14
click at [278, 247] on div at bounding box center [278, 249] width 20 height 11
click at [100, 205] on label "* Content Zone" at bounding box center [138, 202] width 241 height 14
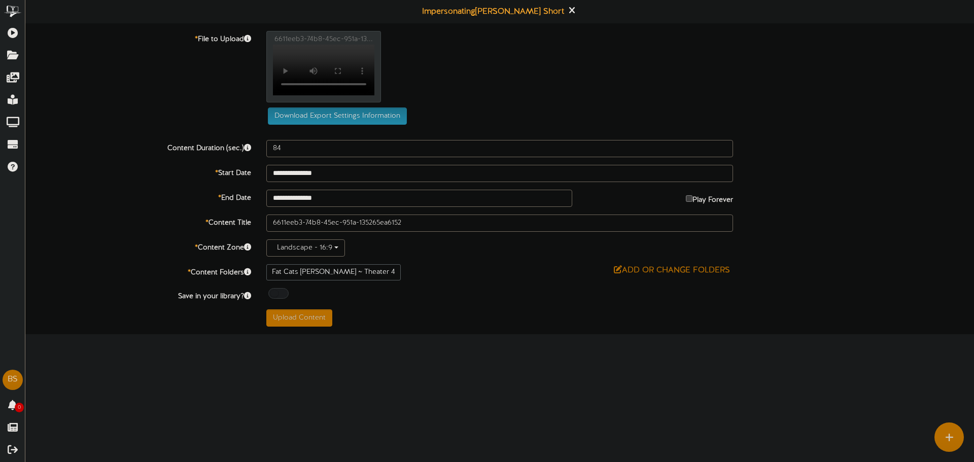
click at [142, 223] on label "* Content Title" at bounding box center [138, 222] width 241 height 14
click at [292, 322] on button "Upload Content" at bounding box center [299, 318] width 66 height 17
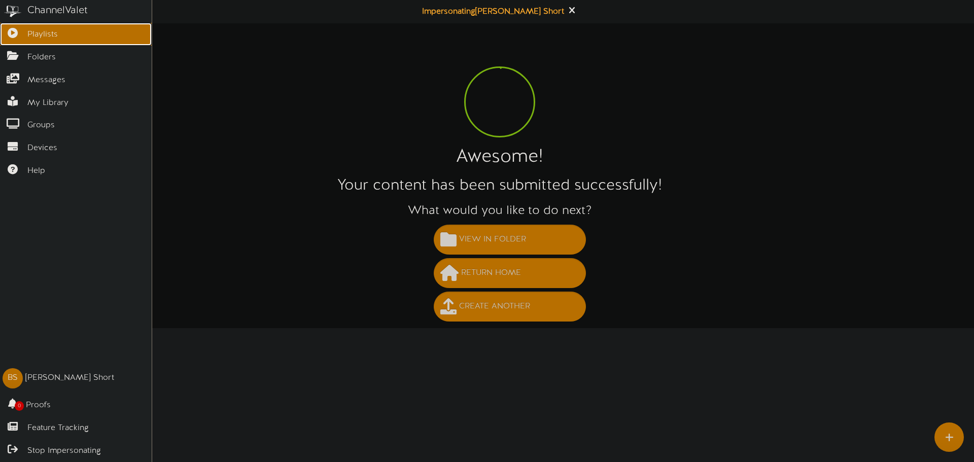
click at [18, 31] on icon at bounding box center [12, 32] width 25 height 8
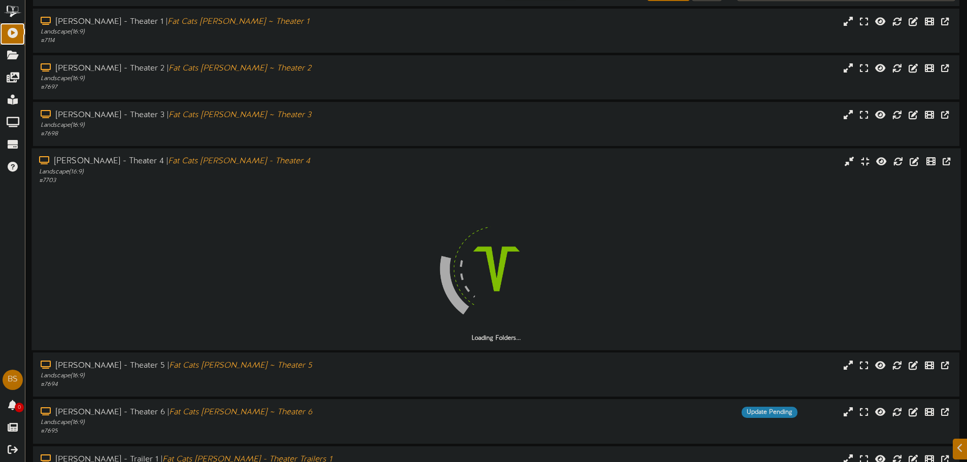
scroll to position [121, 0]
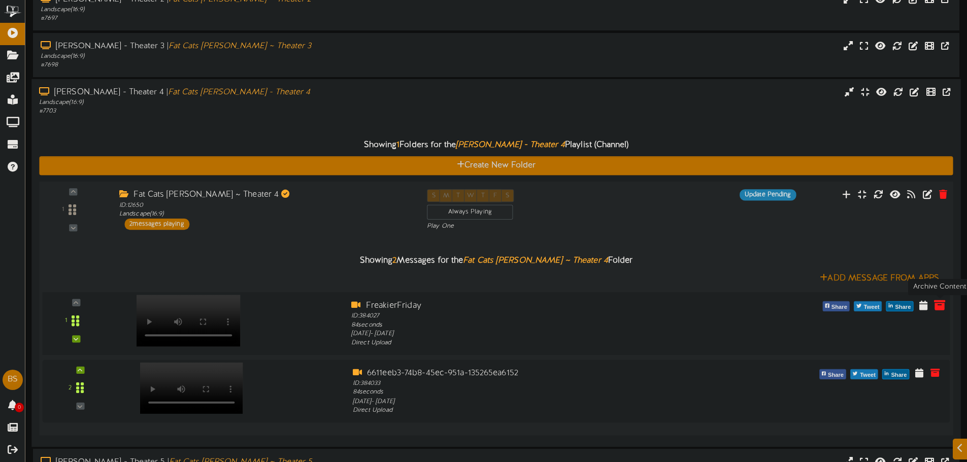
click at [942, 305] on icon at bounding box center [939, 304] width 11 height 11
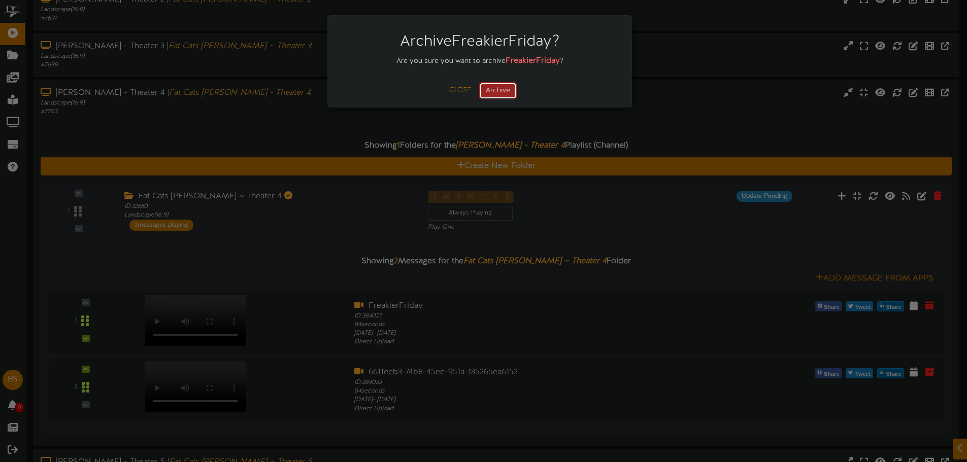
click at [506, 89] on button "Archive" at bounding box center [498, 90] width 38 height 17
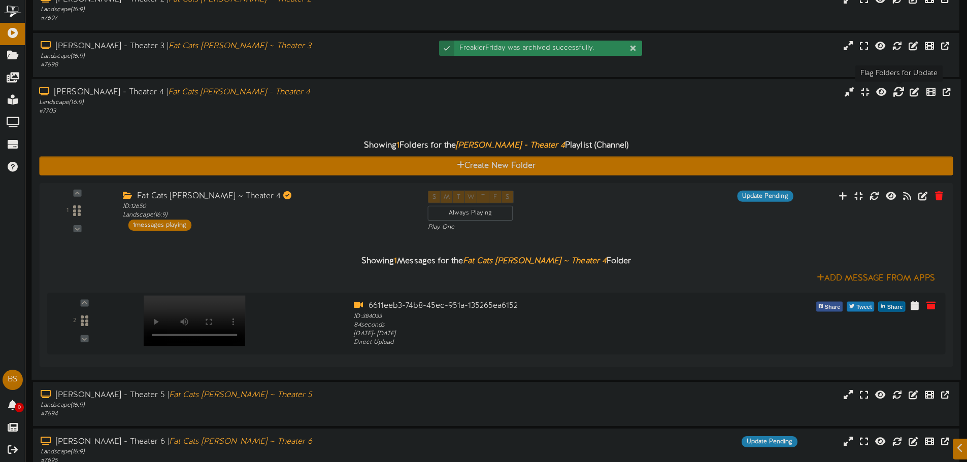
click at [901, 97] on icon at bounding box center [898, 91] width 11 height 11
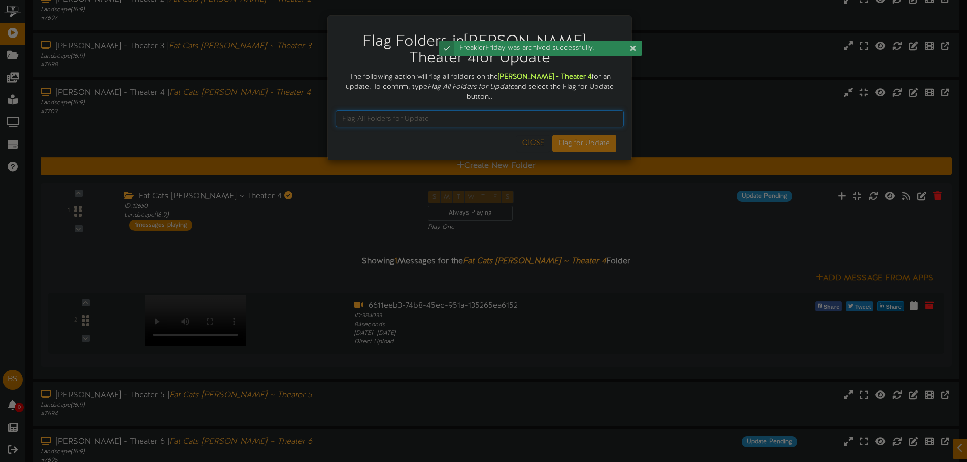
click at [529, 110] on input "text" at bounding box center [479, 118] width 288 height 17
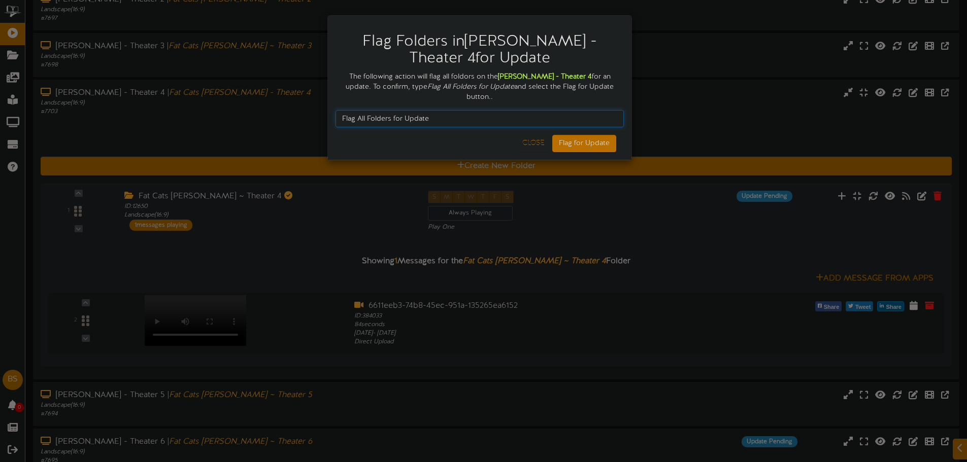
type input "Flag All Folders for Update"
click at [563, 135] on button "Flag for Update" at bounding box center [584, 143] width 64 height 17
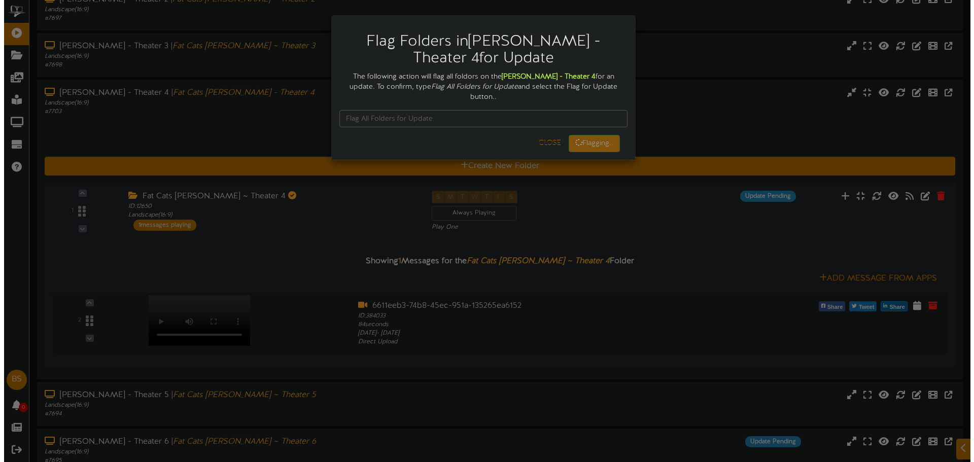
scroll to position [0, 0]
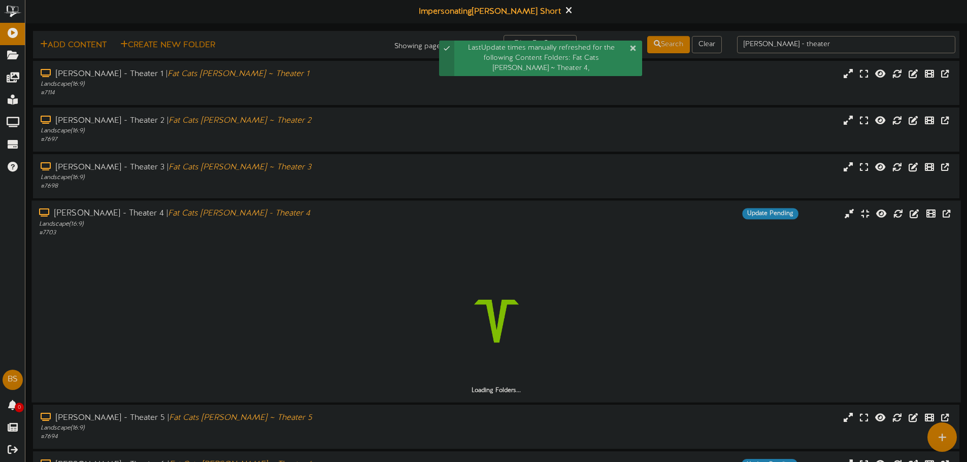
click at [221, 215] on icon "Fat Cats [PERSON_NAME] - Theater 4" at bounding box center [239, 214] width 142 height 9
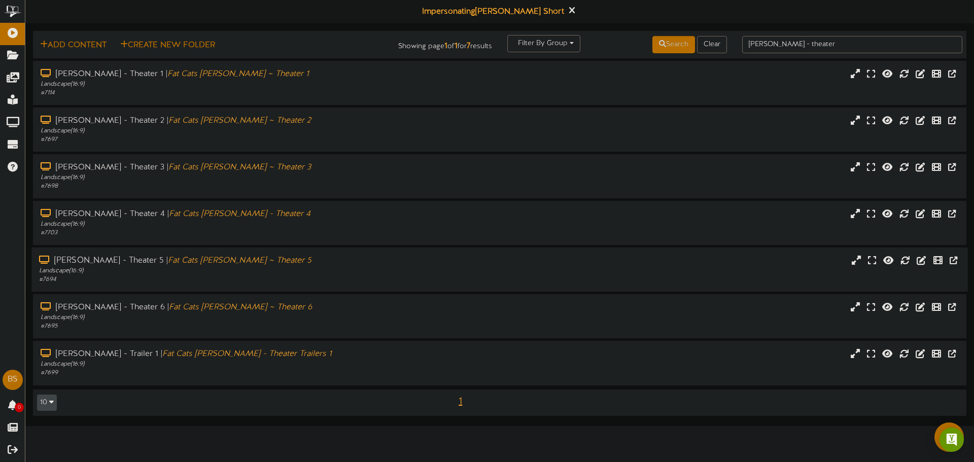
click at [171, 280] on div "# 7694" at bounding box center [226, 280] width 375 height 9
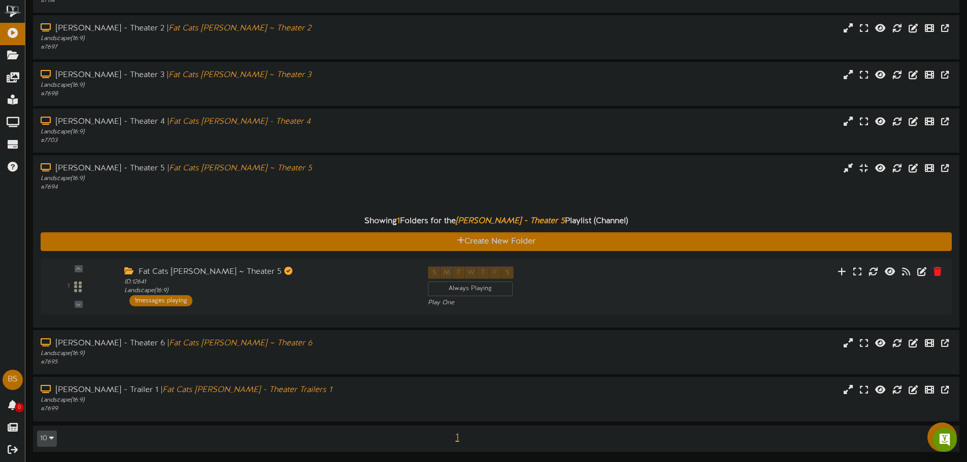
scroll to position [92, 0]
click at [271, 290] on div "ID: 12641 Landscape ( 16:9 )" at bounding box center [265, 287] width 292 height 18
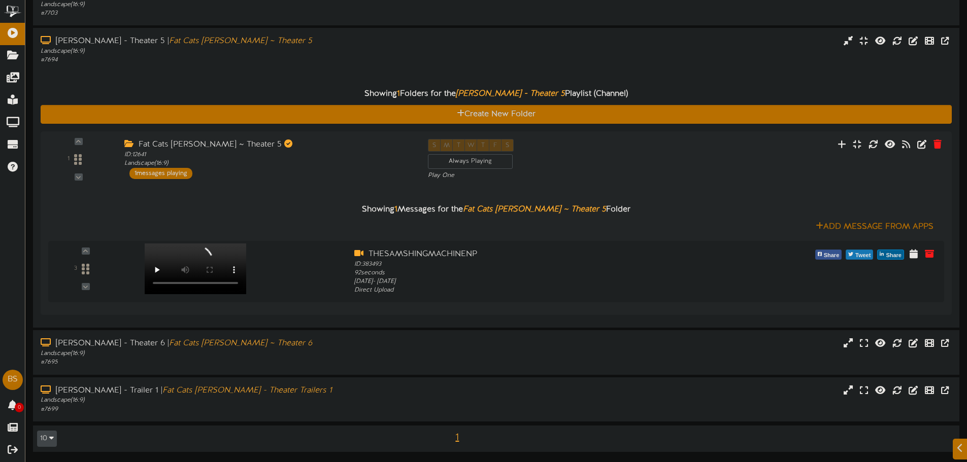
scroll to position [220, 0]
click at [233, 250] on video at bounding box center [189, 270] width 104 height 52
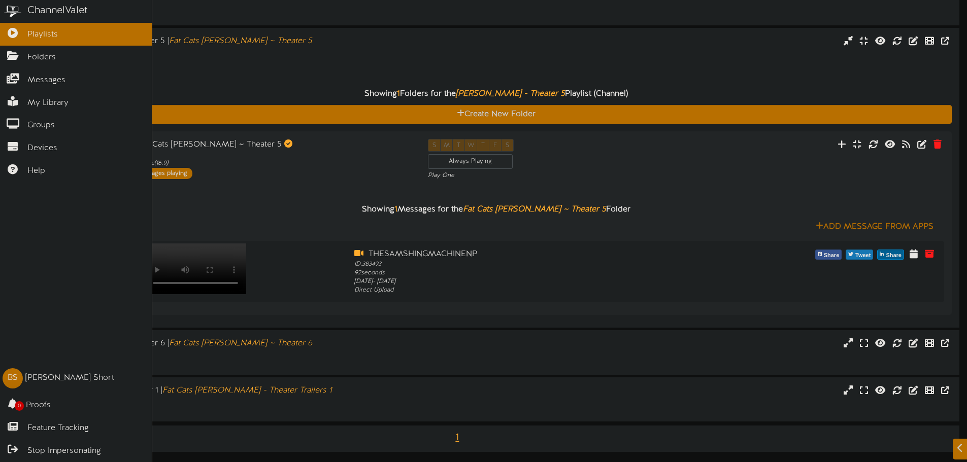
click at [27, 252] on div "ChannelValet Playlists Folders Messages My Library Groups Devices Help BS [PERS…" at bounding box center [76, 231] width 152 height 462
